Goal: Navigation & Orientation: Find specific page/section

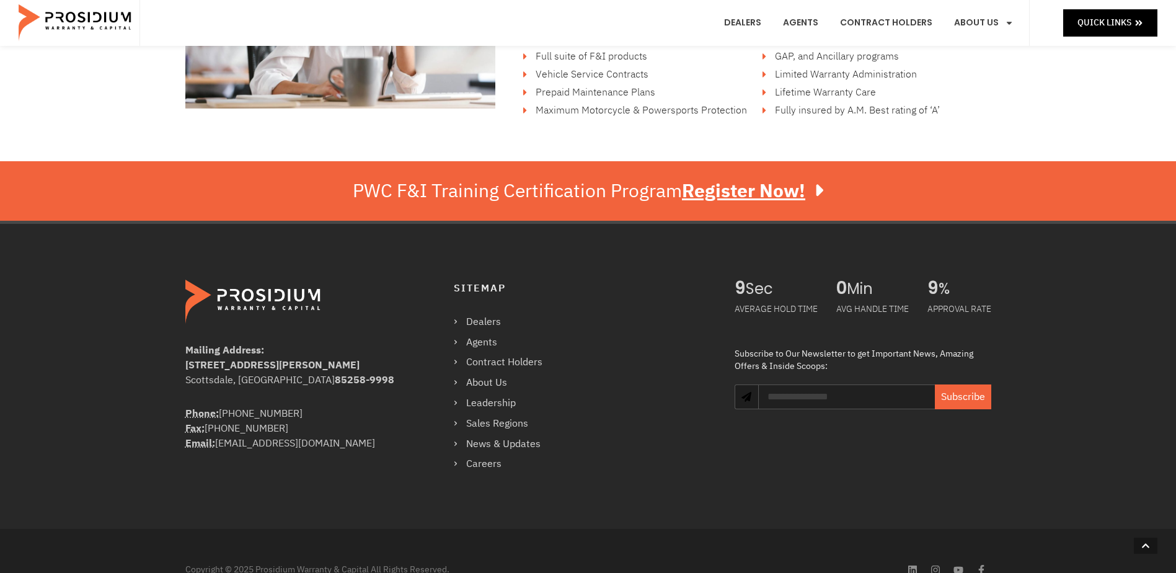
scroll to position [2171, 0]
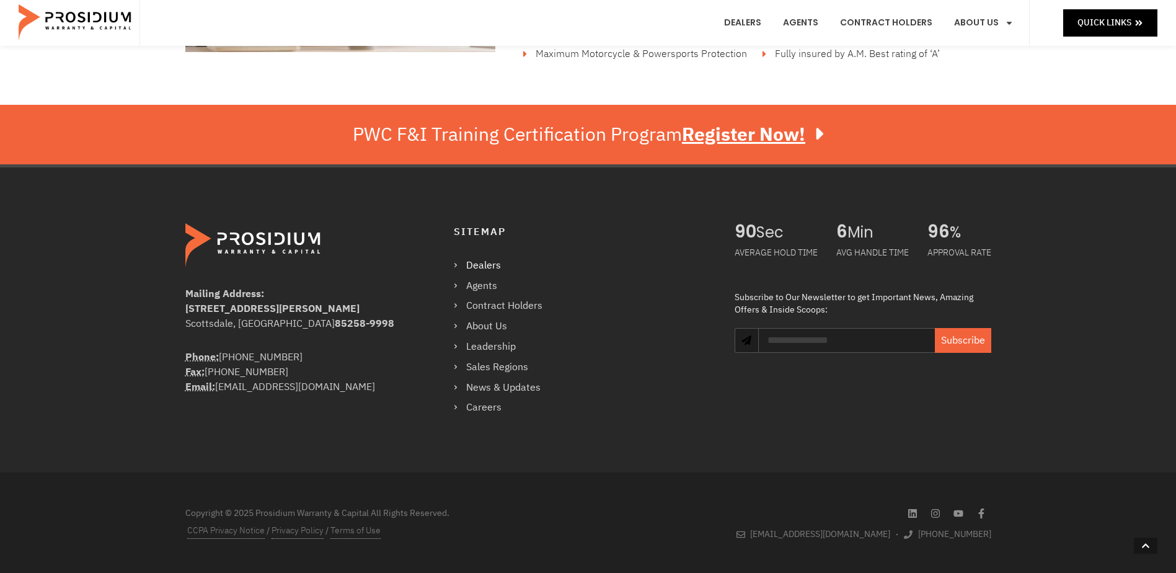
click at [492, 265] on link "Dealers" at bounding box center [504, 266] width 101 height 18
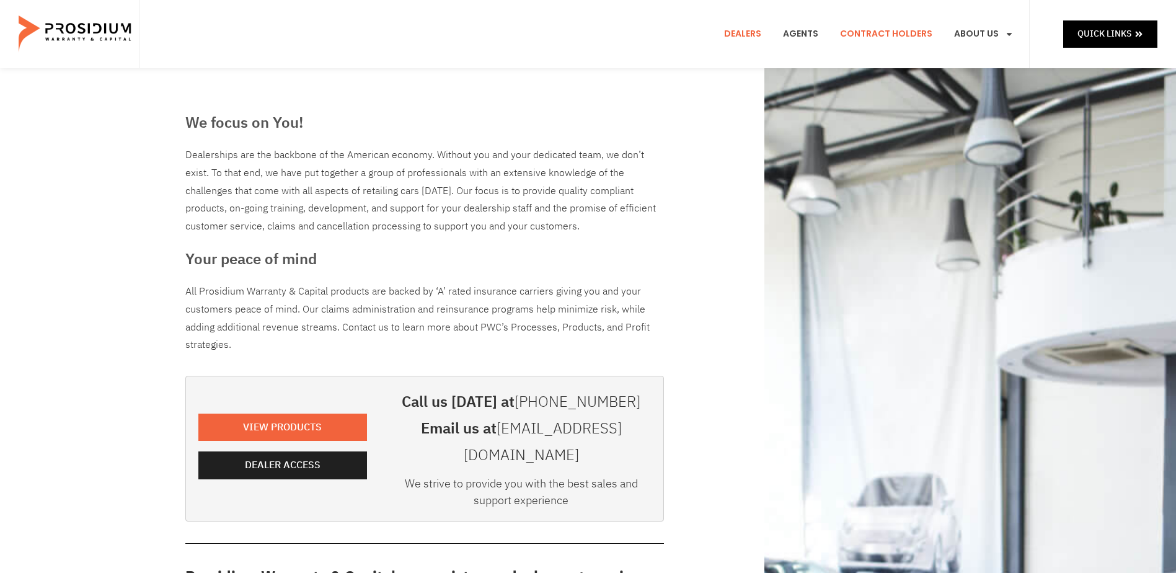
click at [873, 30] on link "Contract Holders" at bounding box center [886, 34] width 111 height 46
